Goal: Task Accomplishment & Management: Use online tool/utility

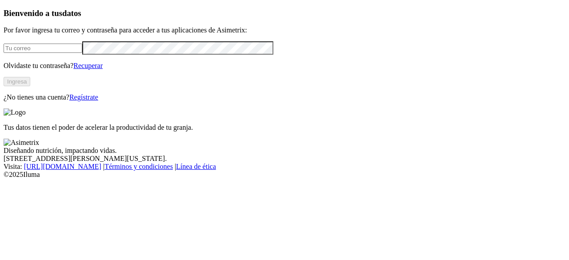
click at [82, 53] on input "email" at bounding box center [43, 48] width 79 height 9
type input "granjaguamito@avicolaelguamito.com"
click input "submit" at bounding box center [0, 0] width 0 height 0
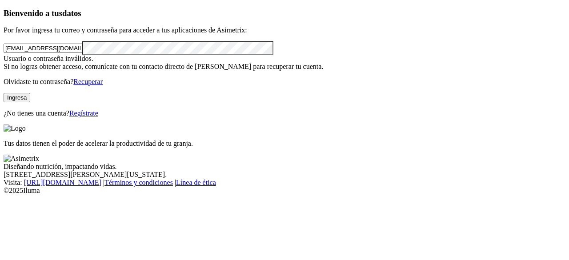
click input "submit" at bounding box center [0, 0] width 0 height 0
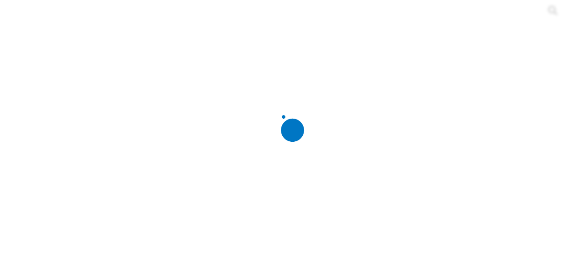
click at [201, 169] on div at bounding box center [288, 130] width 569 height 260
click at [171, 124] on div at bounding box center [288, 130] width 569 height 260
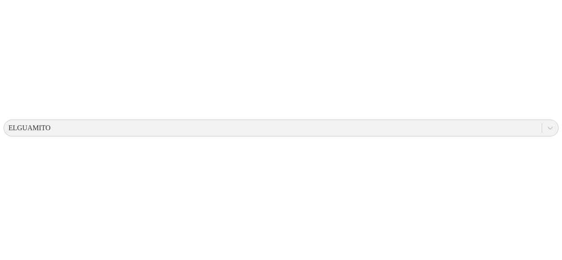
scroll to position [243, 0]
